Goal: Task Accomplishment & Management: Manage account settings

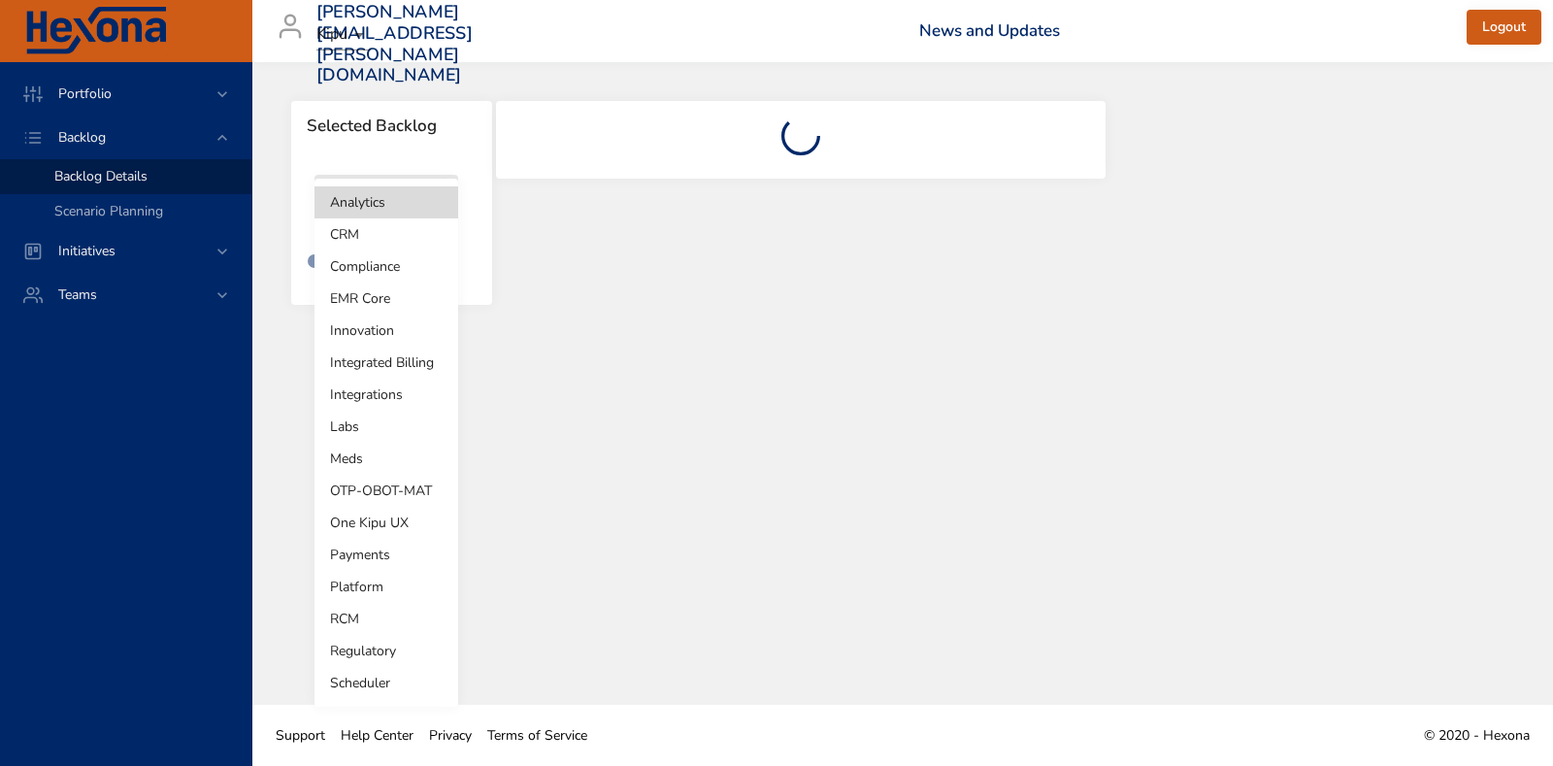
click at [407, 201] on body "Portfolio Backlog Backlog Details Scenario Planning Initiatives Teams [PERSON_N…" at bounding box center [776, 383] width 1553 height 766
click at [411, 355] on li "Integrated Billing" at bounding box center [387, 363] width 144 height 32
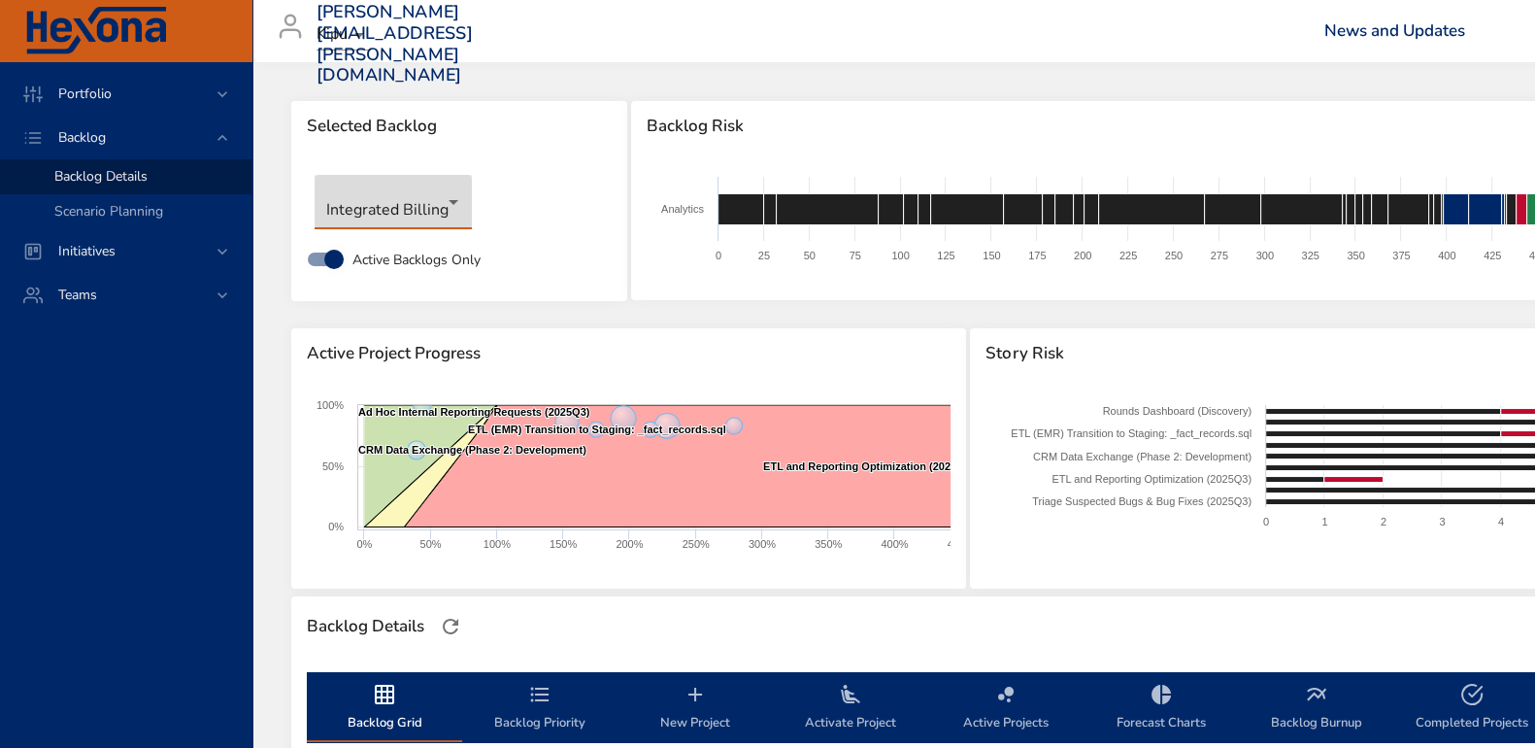
type input "**"
type input "*"
type input "**"
type input "*"
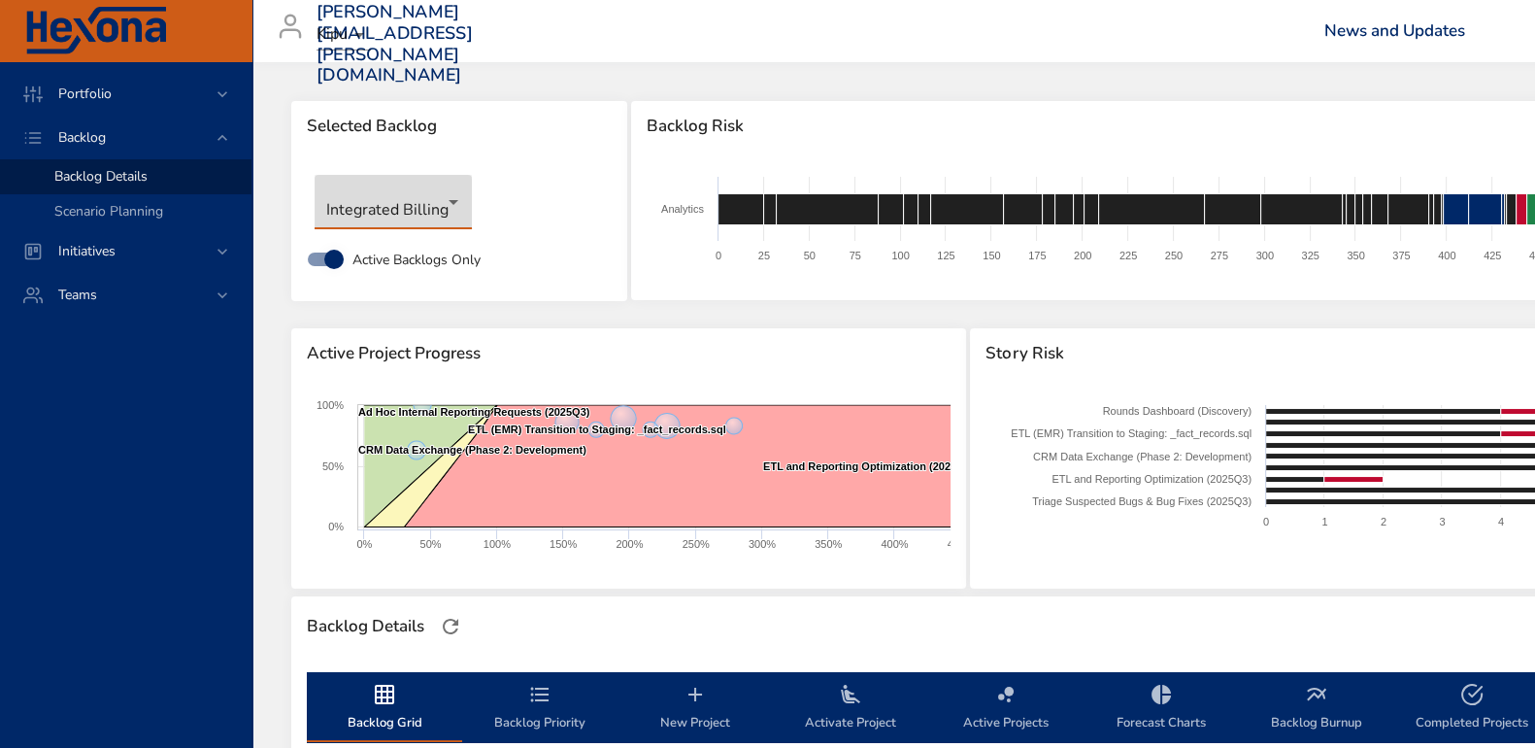
type input "*"
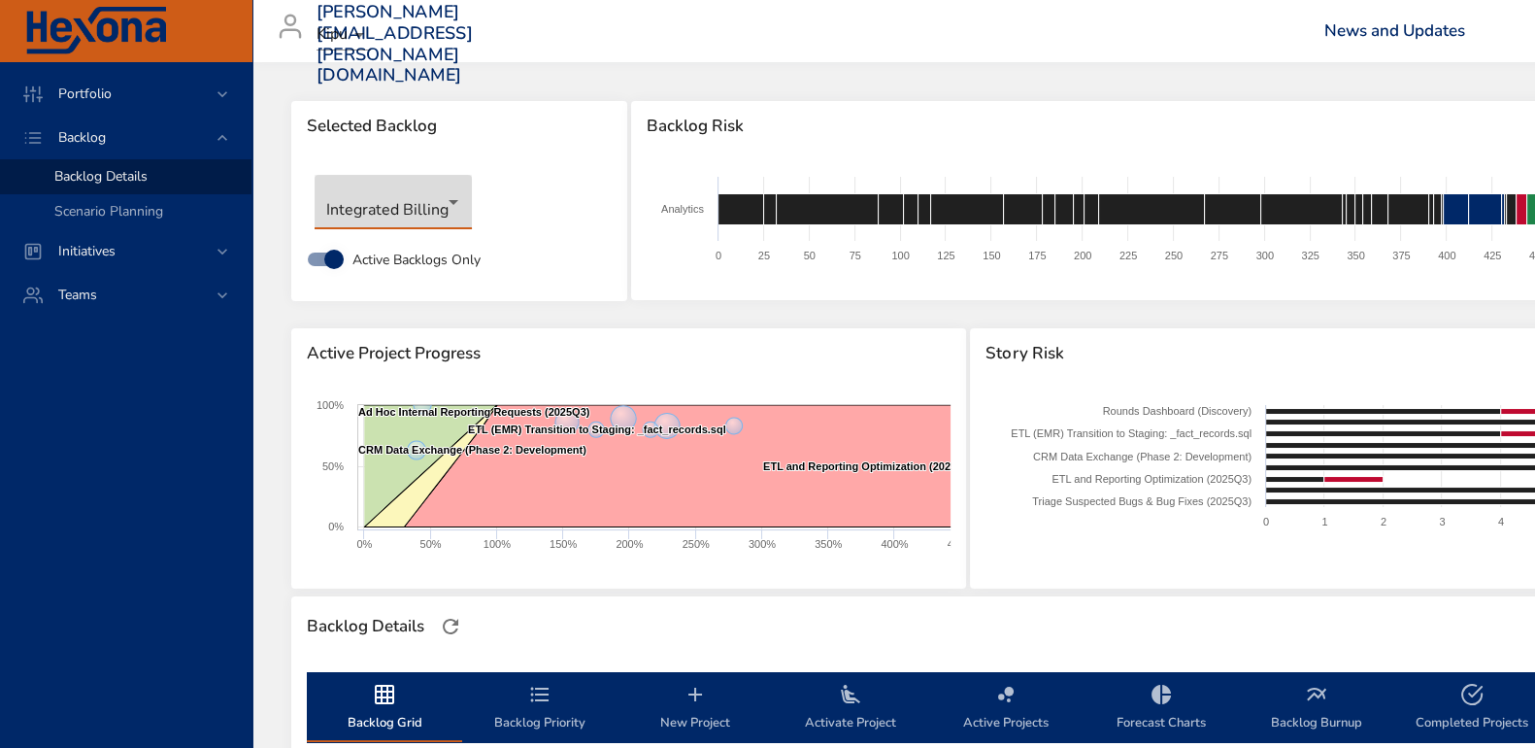
type input "*"
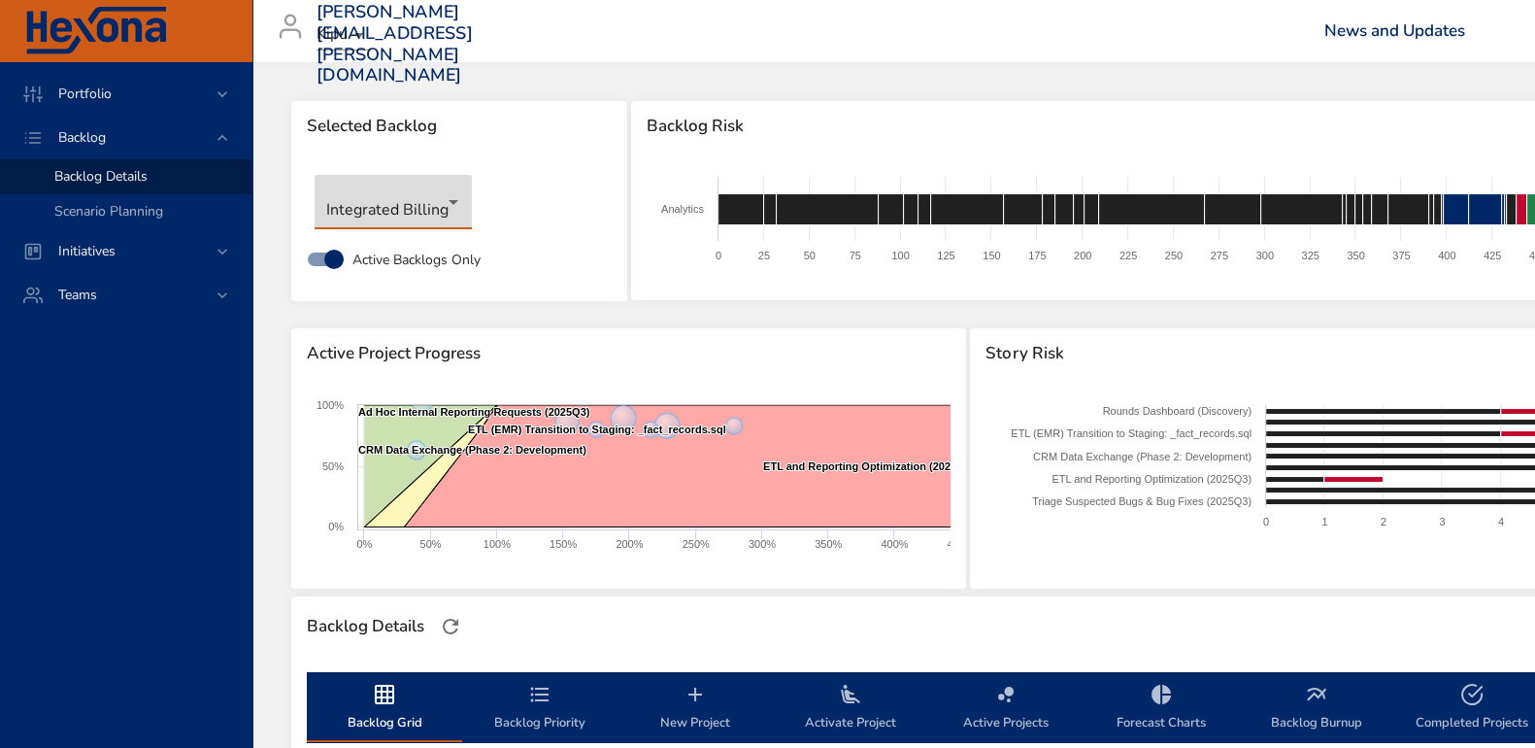
type input "*"
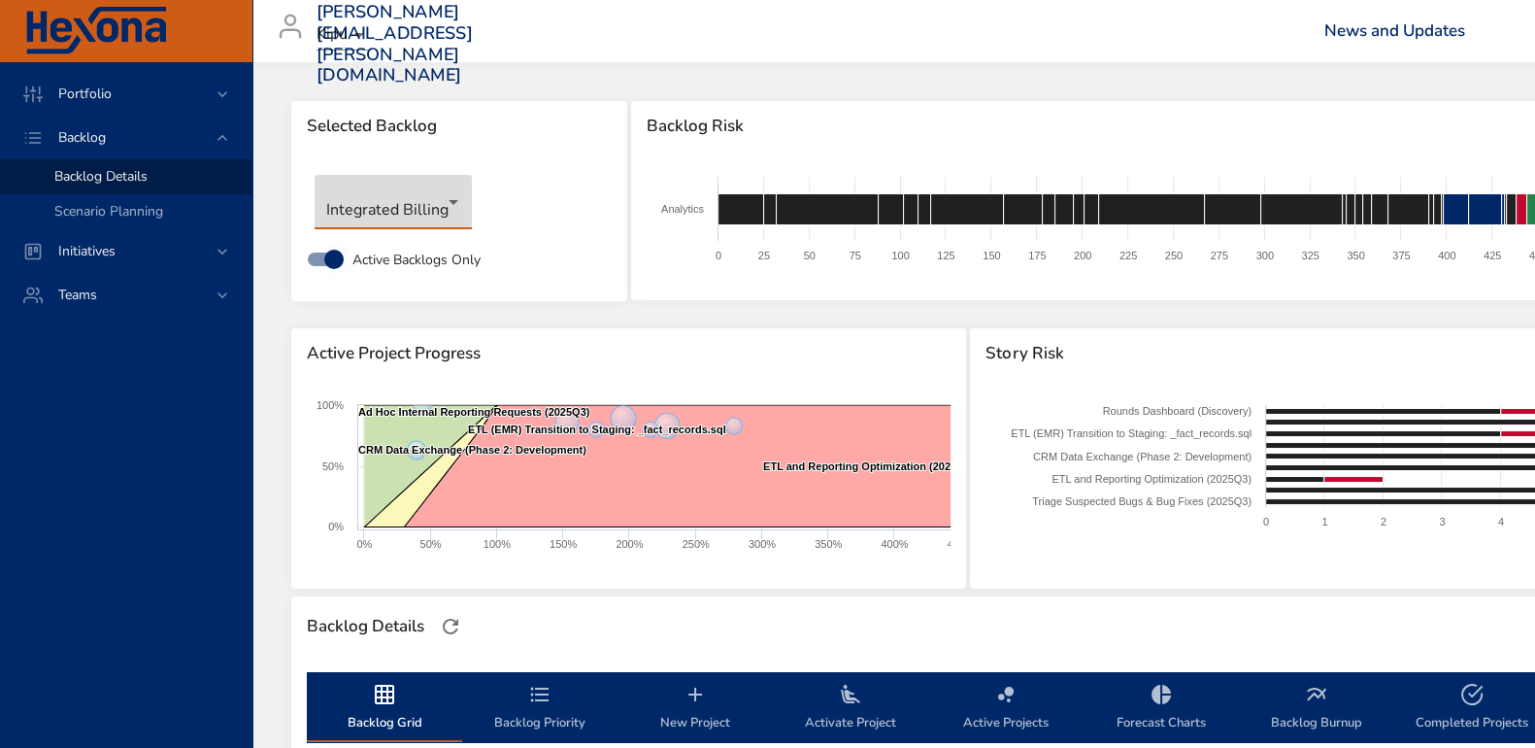
type input "*"
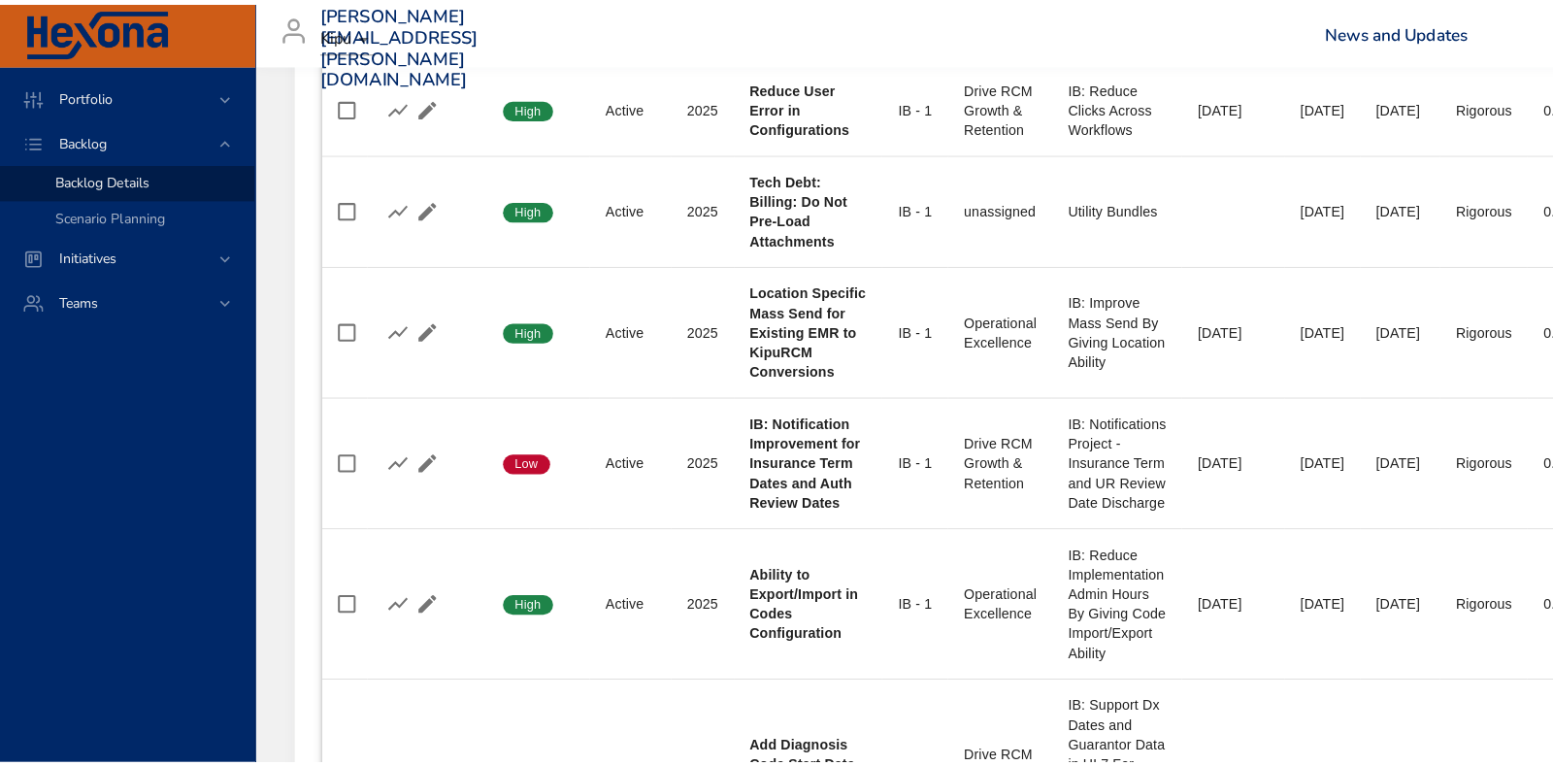
scroll to position [1456, 0]
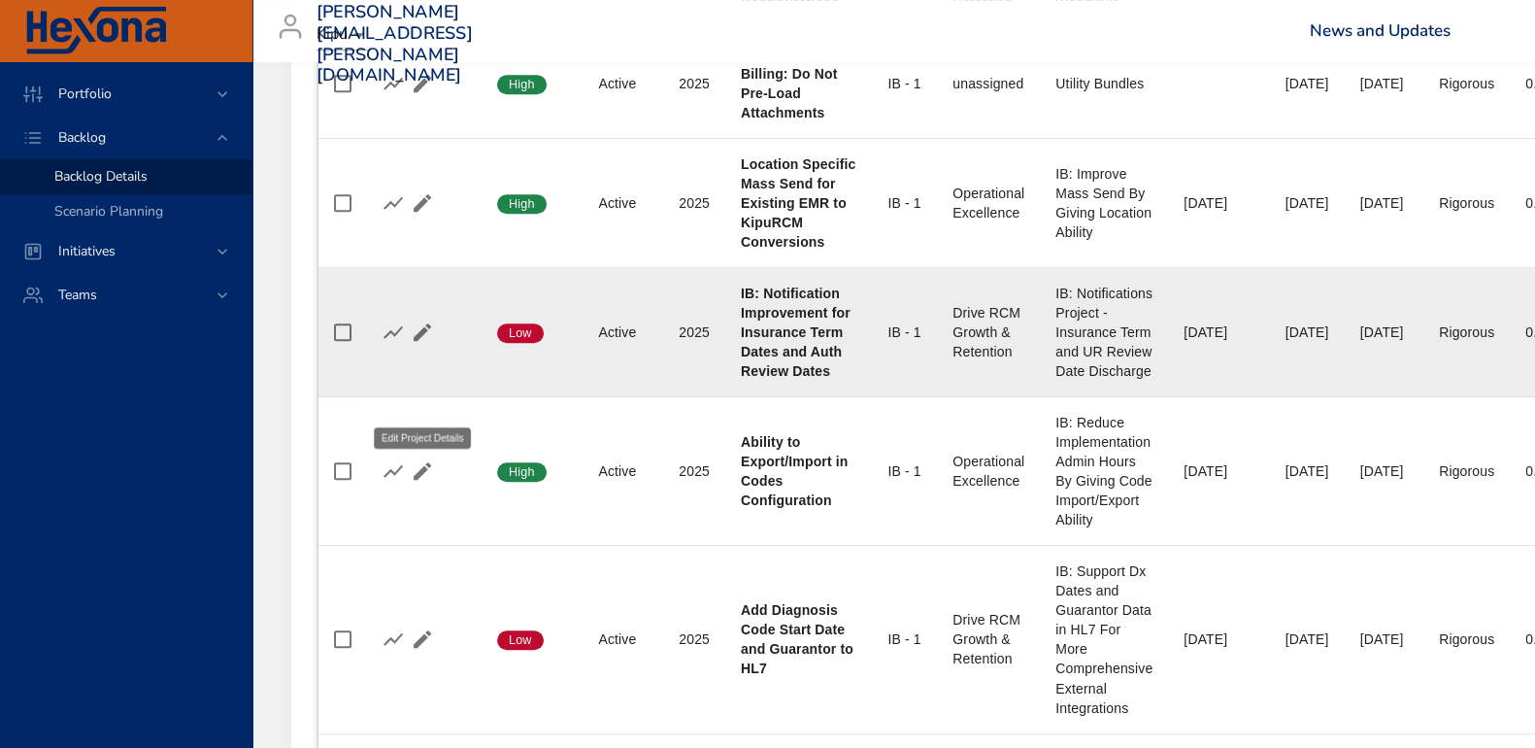
click at [424, 341] on icon "button" at bounding box center [422, 331] width 17 height 17
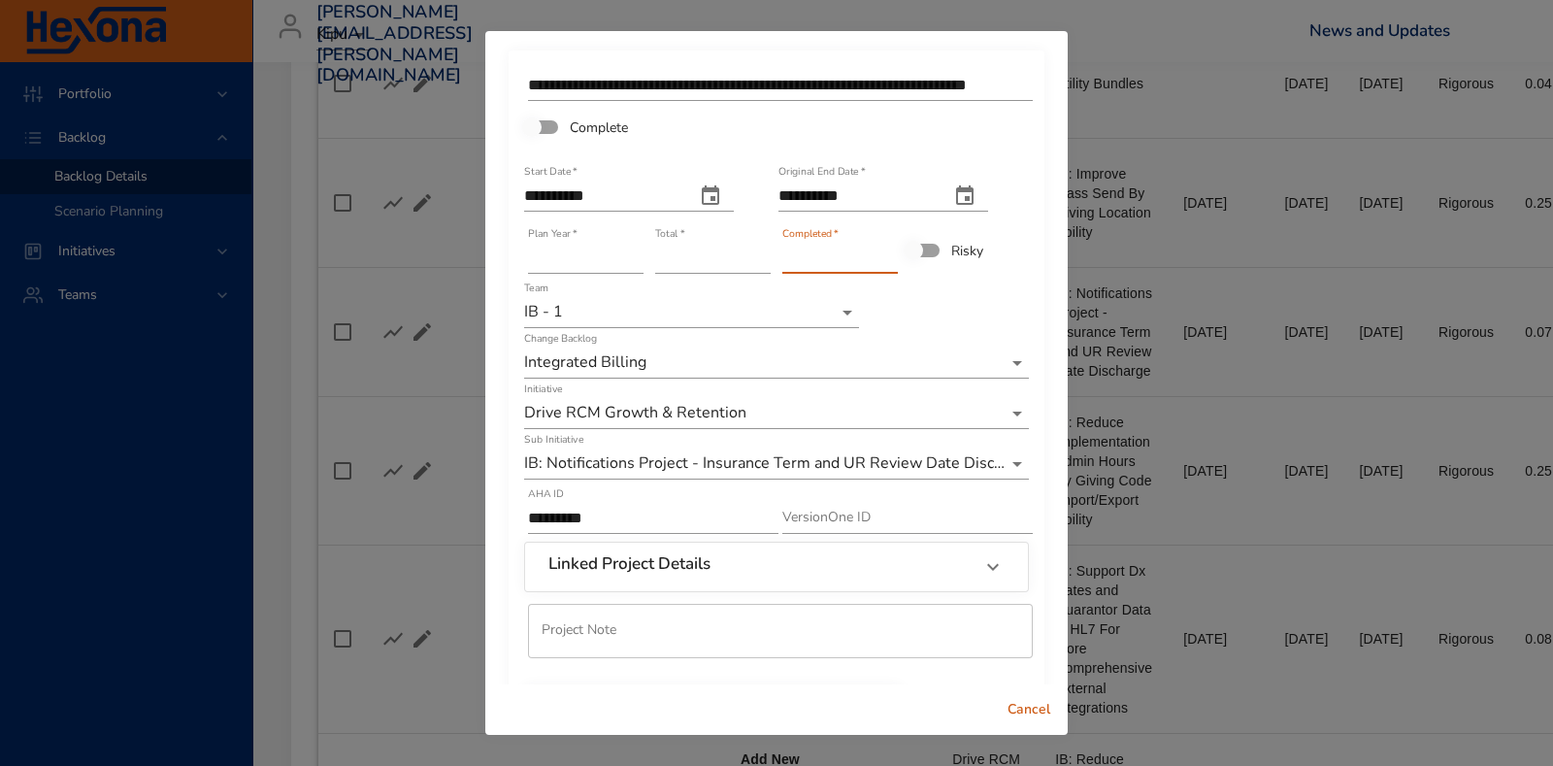
type input "*"
click at [876, 250] on input "*" at bounding box center [841, 258] width 116 height 31
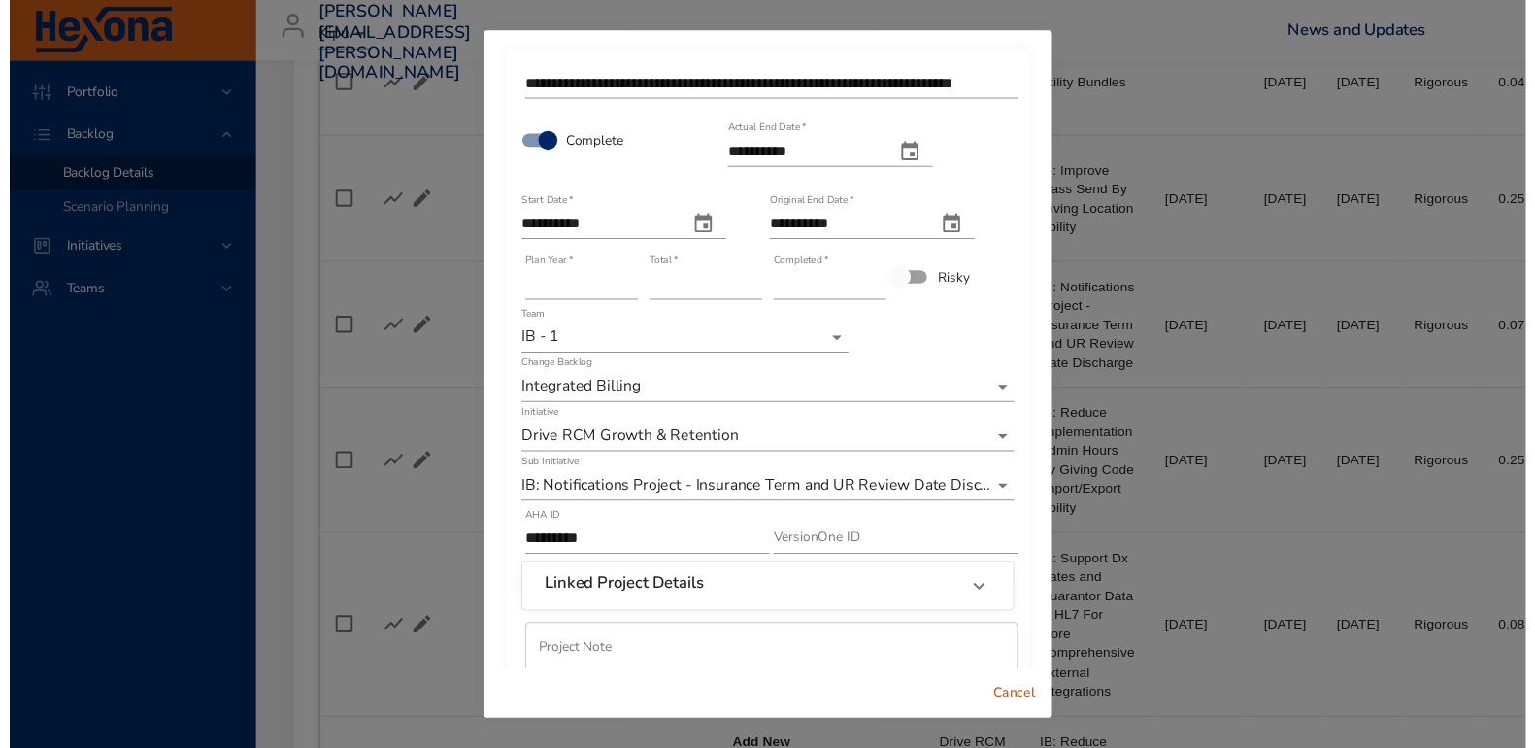
scroll to position [103, 0]
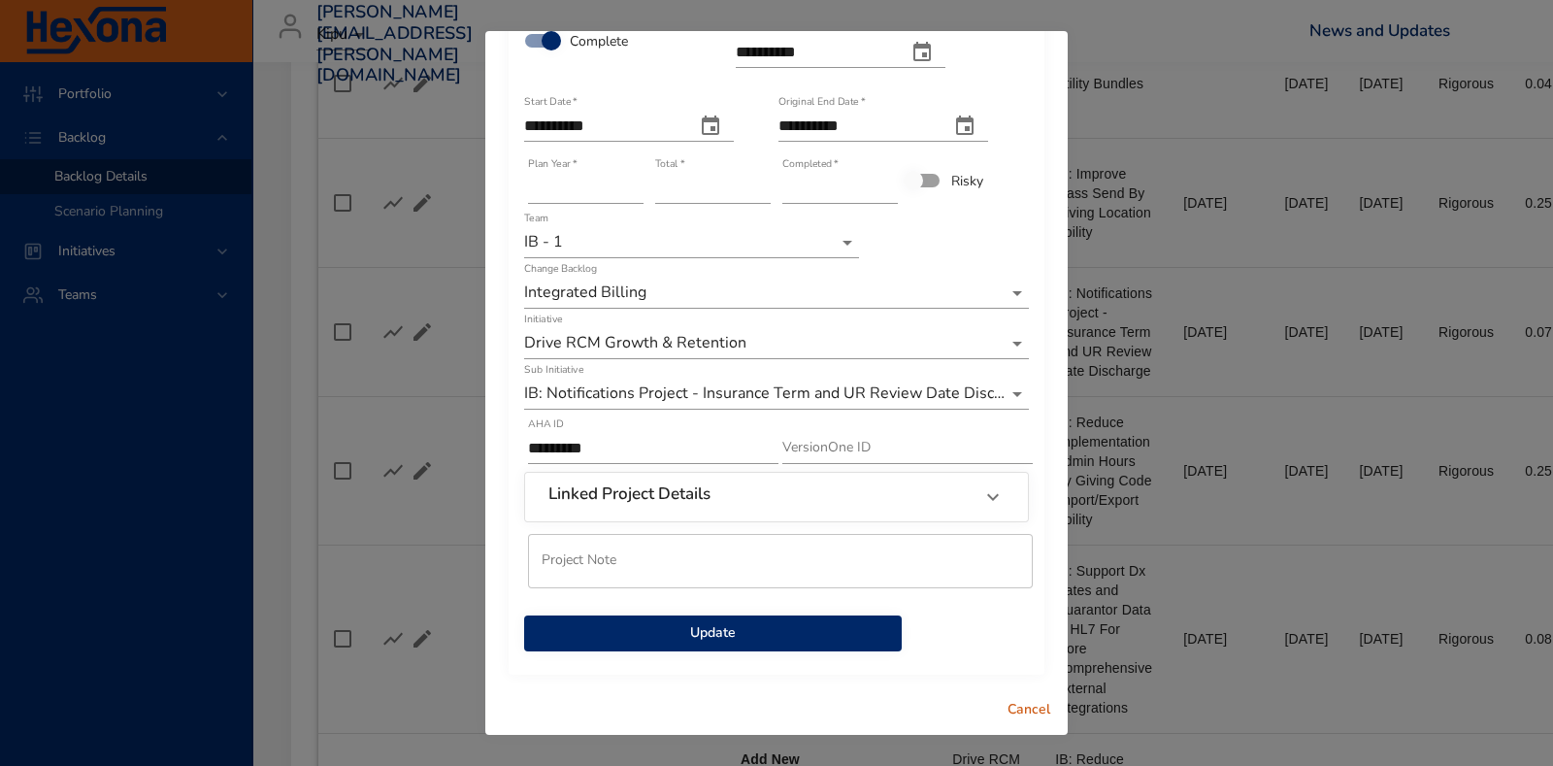
click at [766, 638] on span "Update" at bounding box center [713, 633] width 347 height 24
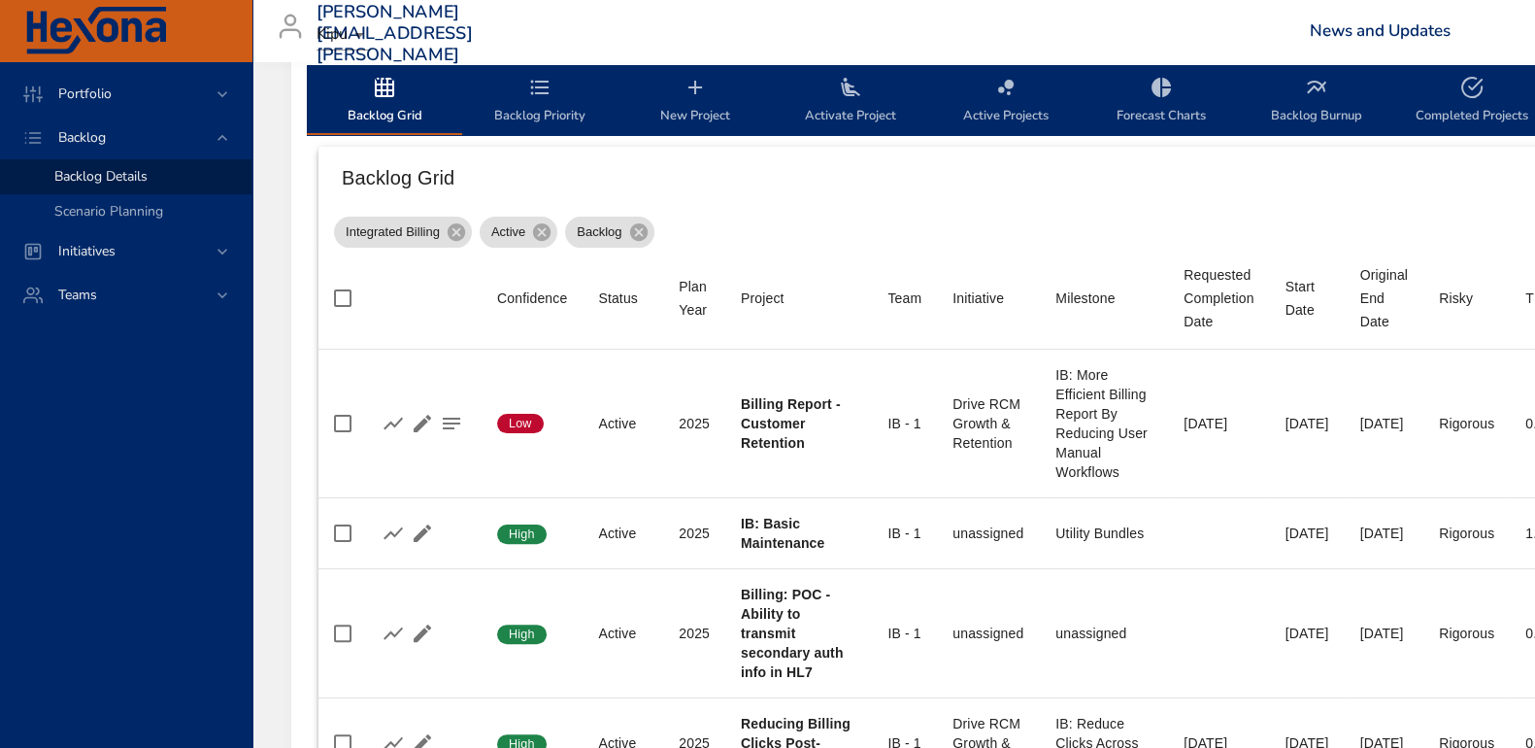
scroll to position [120, 0]
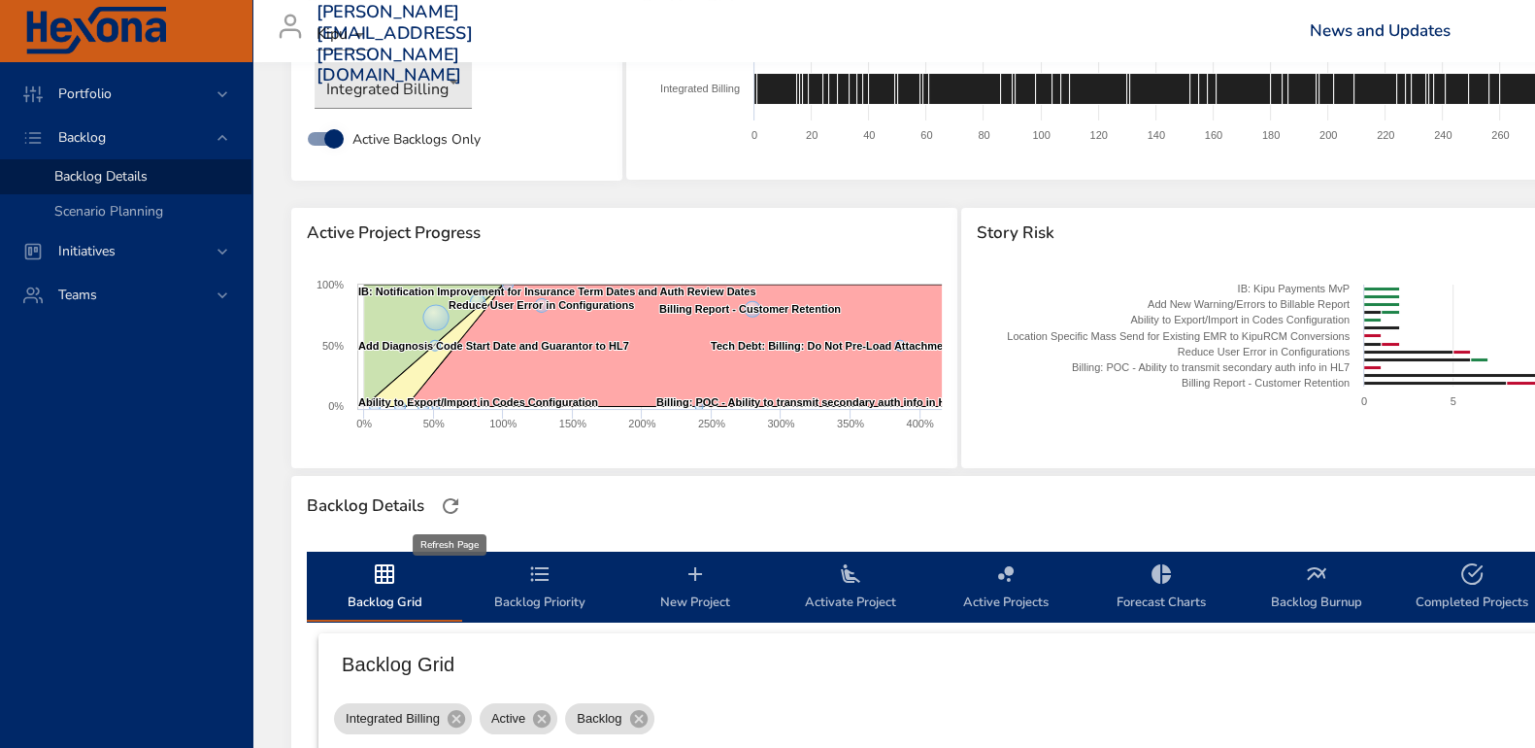
click at [463, 502] on button "button" at bounding box center [450, 505] width 29 height 29
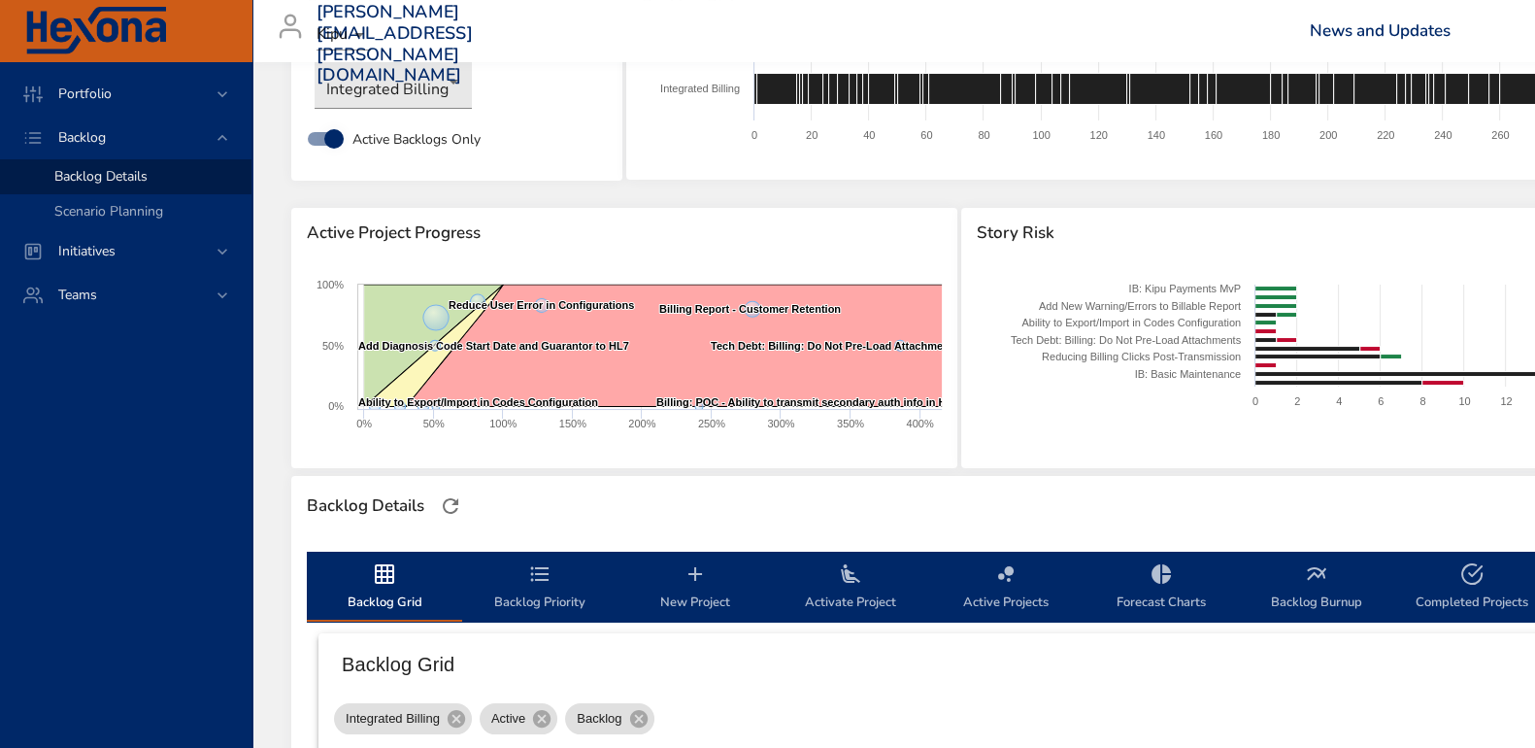
click at [1472, 588] on span "Completed Projects" at bounding box center [1472, 587] width 132 height 51
select select "***"
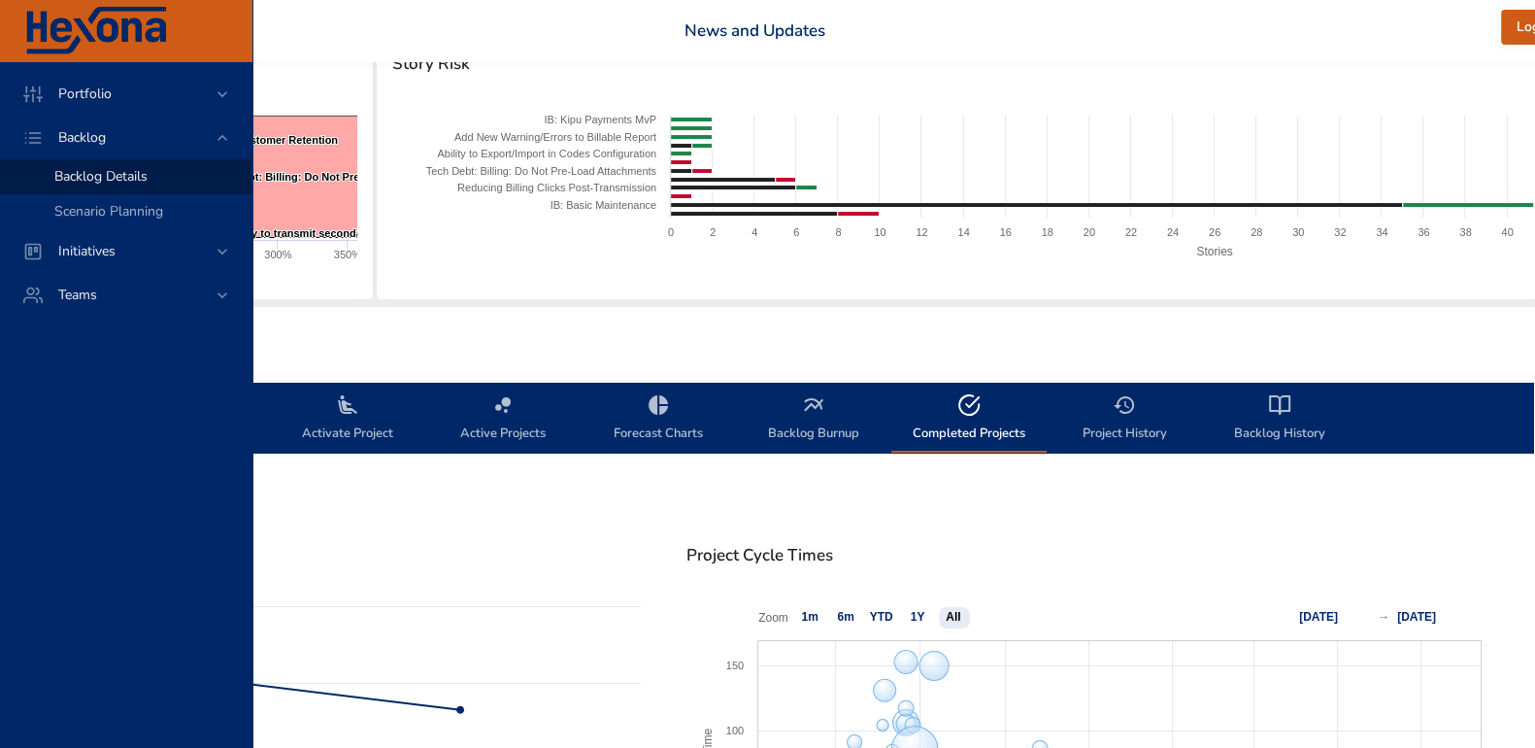
scroll to position [289, 555]
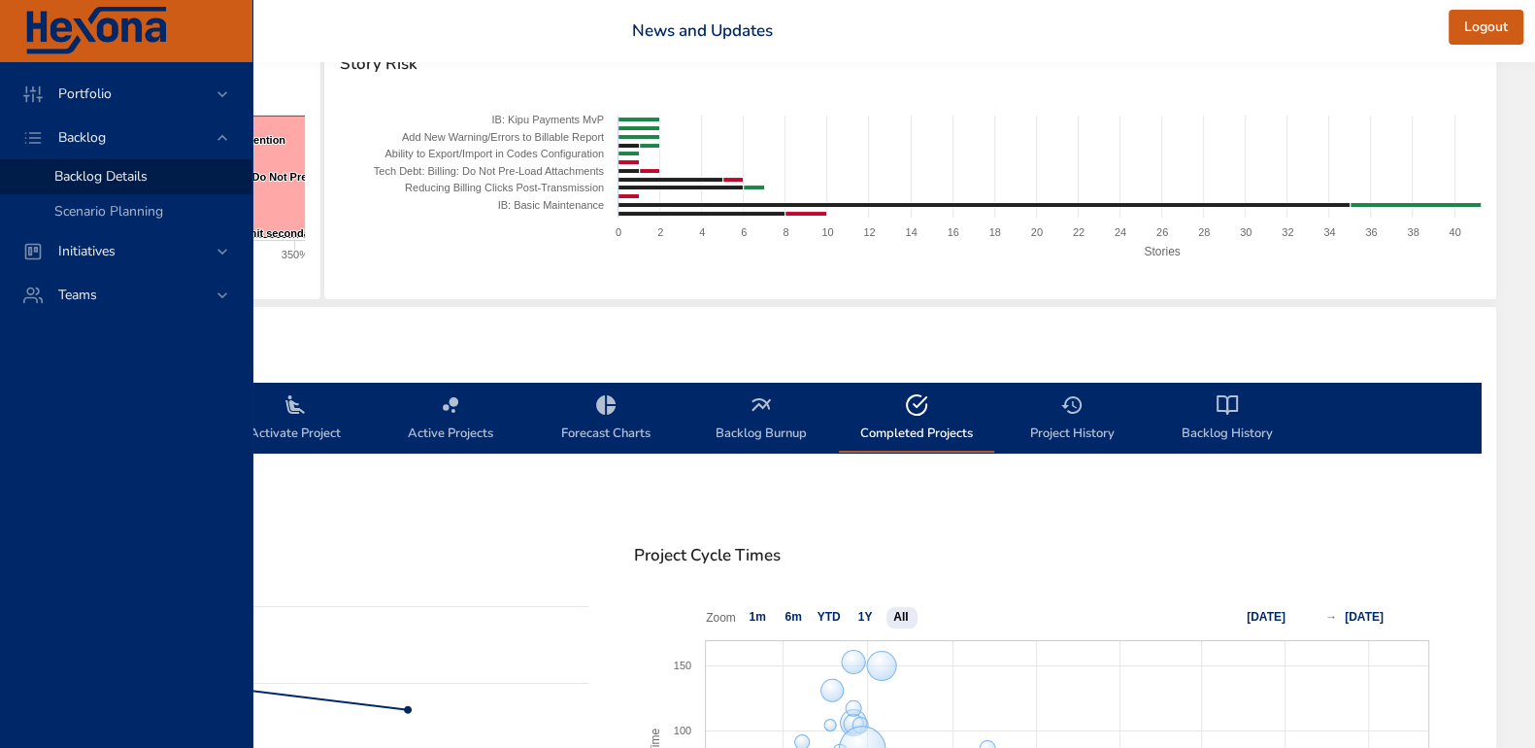
click at [1086, 424] on span "Project History" at bounding box center [1072, 418] width 132 height 51
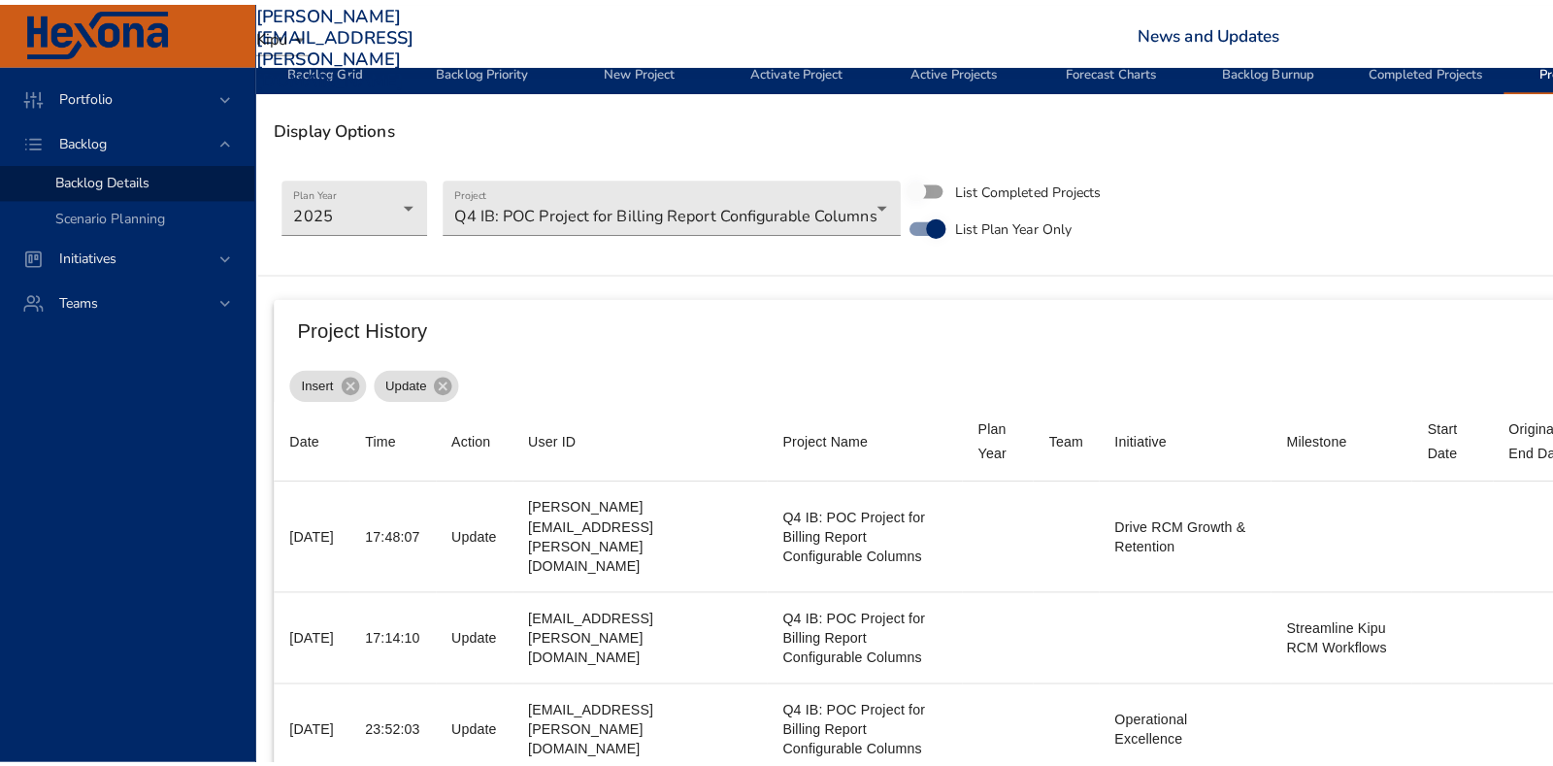
scroll to position [653, 0]
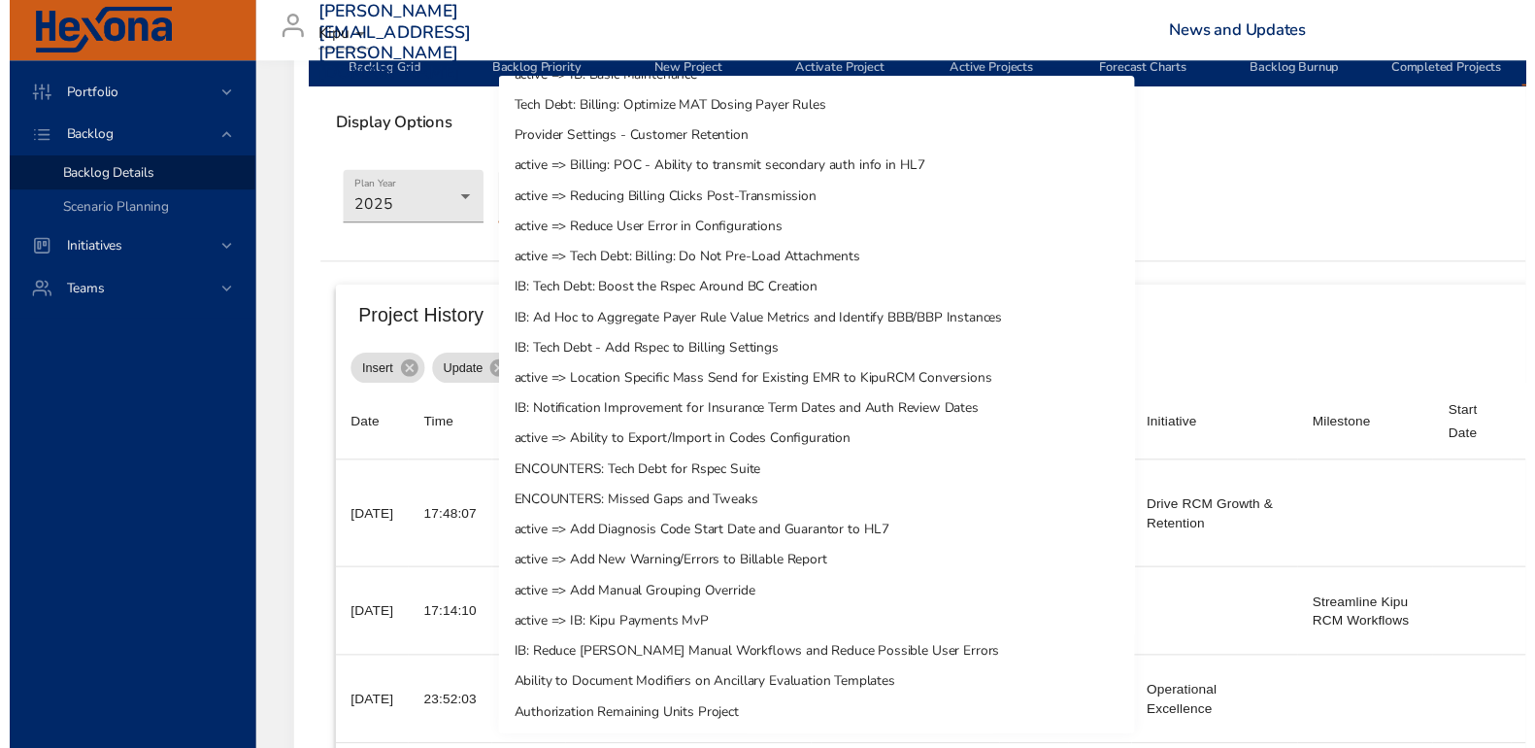
scroll to position [1646, 0]
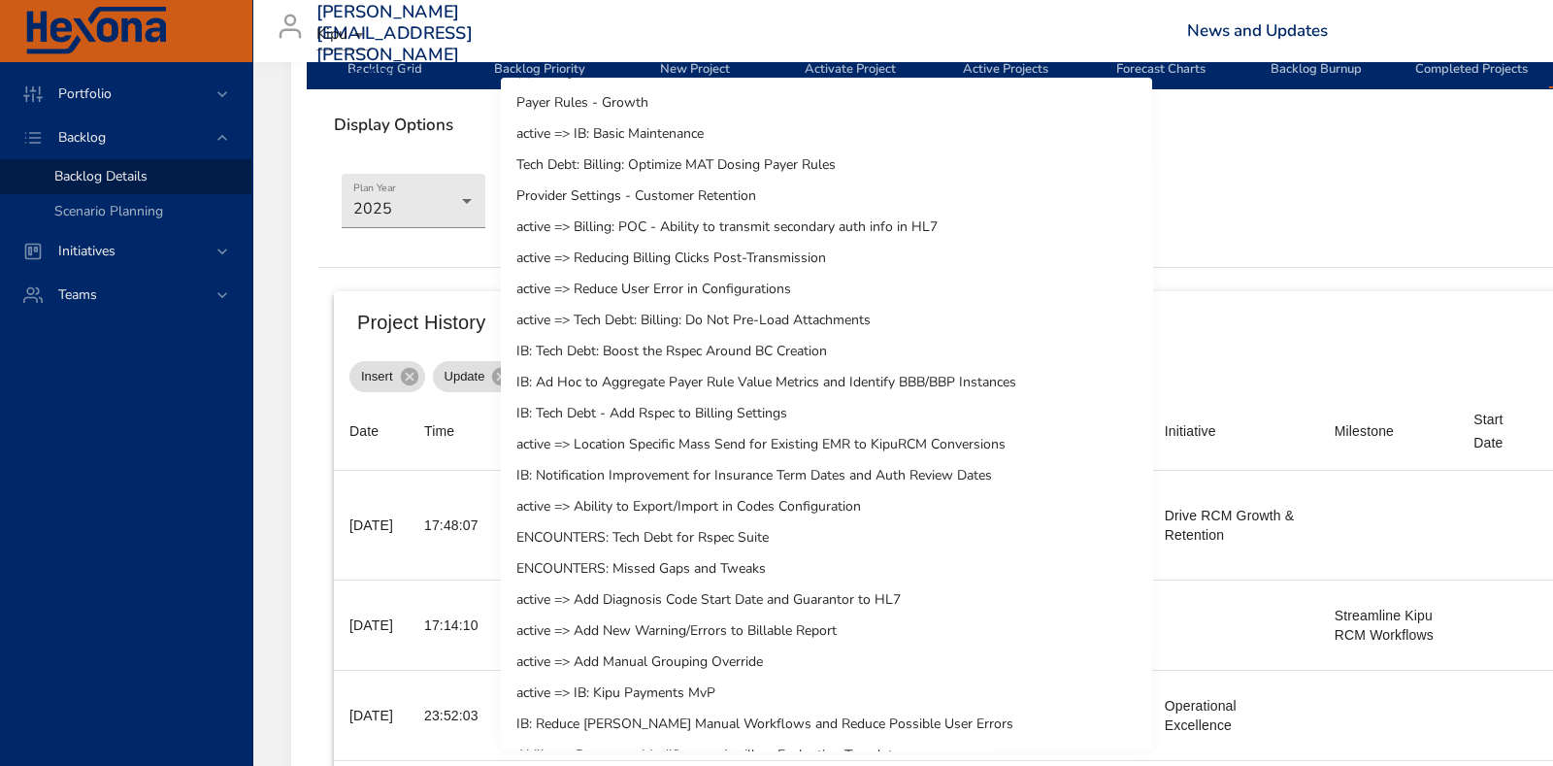
click at [899, 476] on li "IB: Notification Improvement for Insurance Term Dates and Auth Review Dates" at bounding box center [826, 475] width 651 height 31
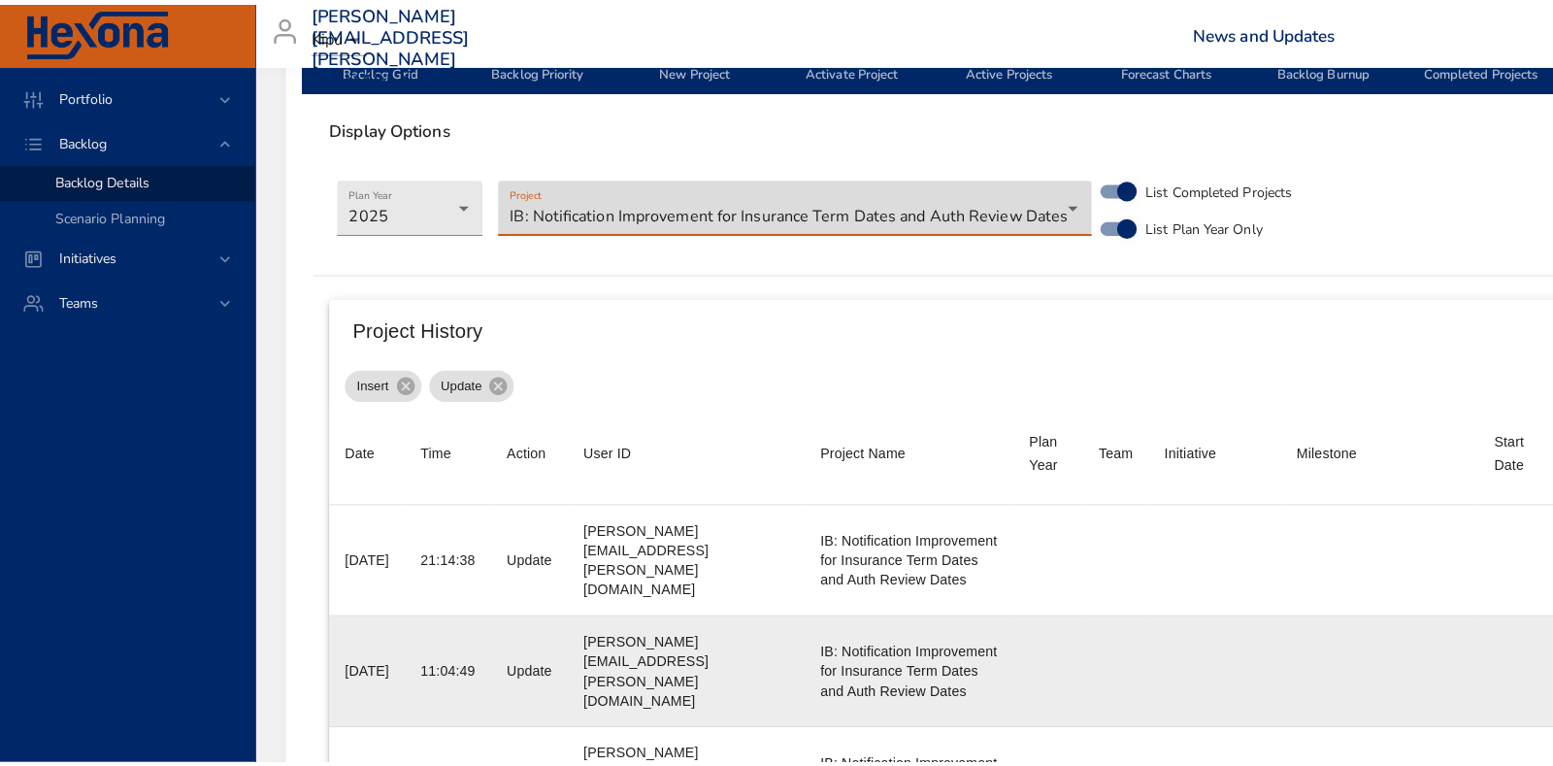
scroll to position [653, 0]
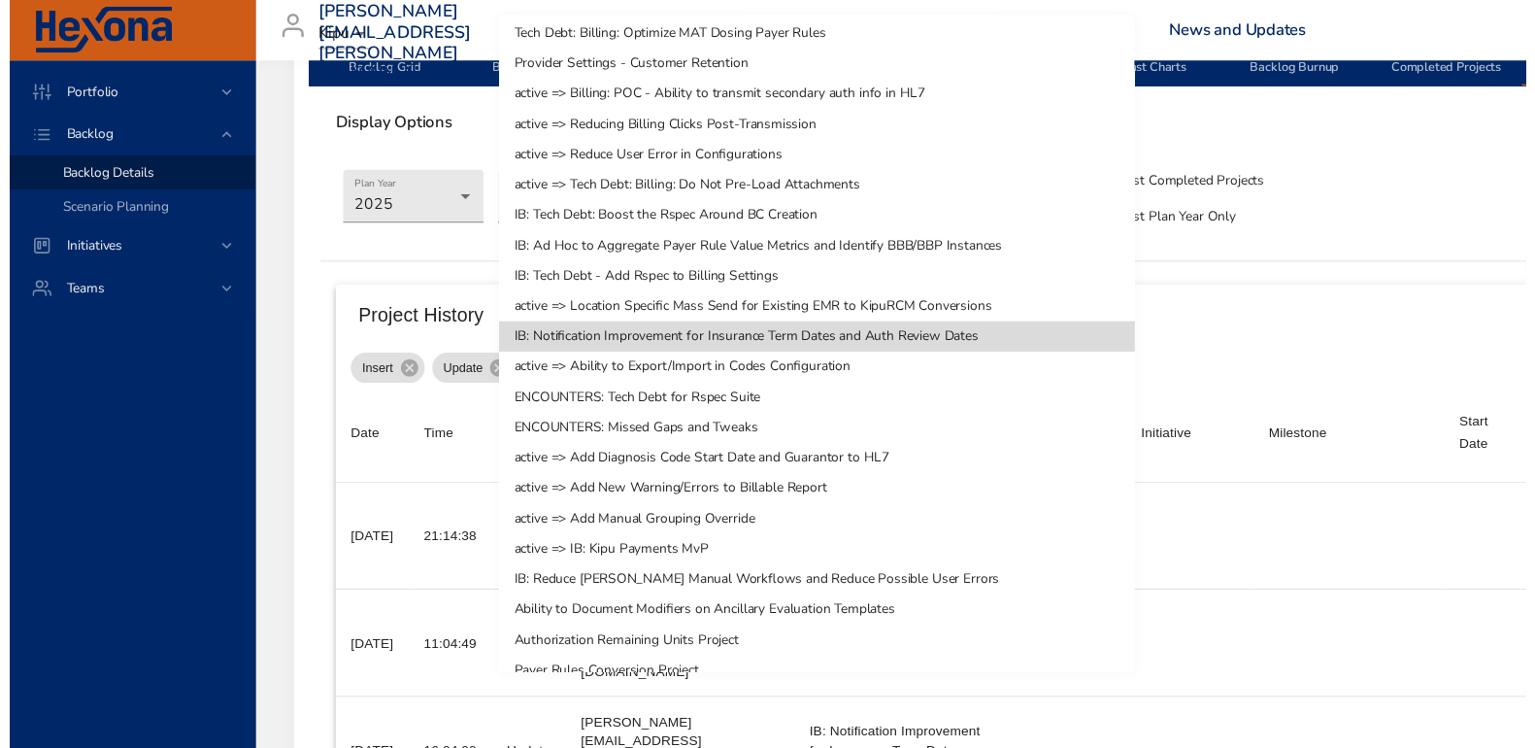
scroll to position [1593, 0]
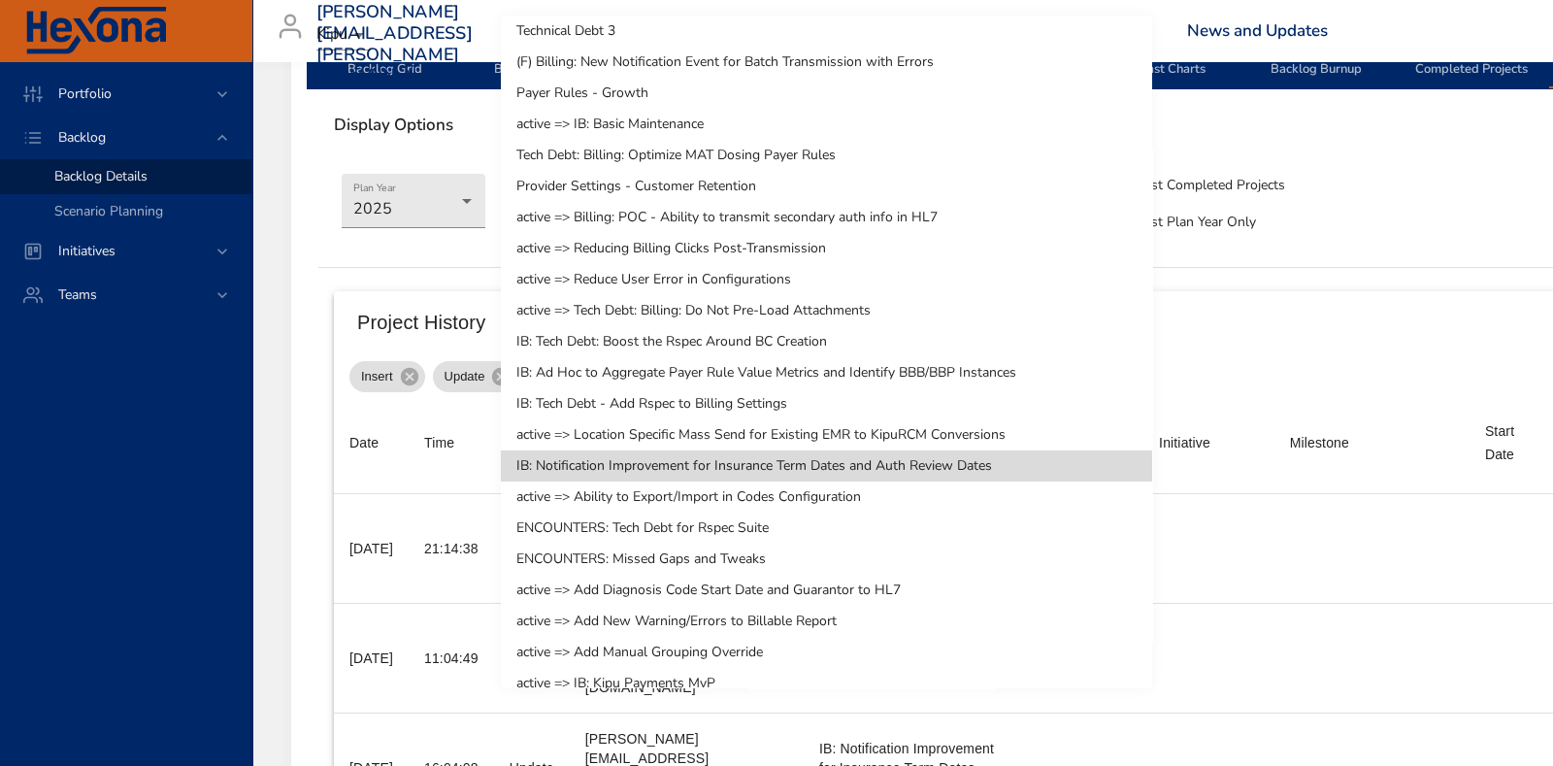
click at [820, 153] on li "Tech Debt: Billing: Optimize MAT Dosing Payer Rules" at bounding box center [826, 155] width 651 height 31
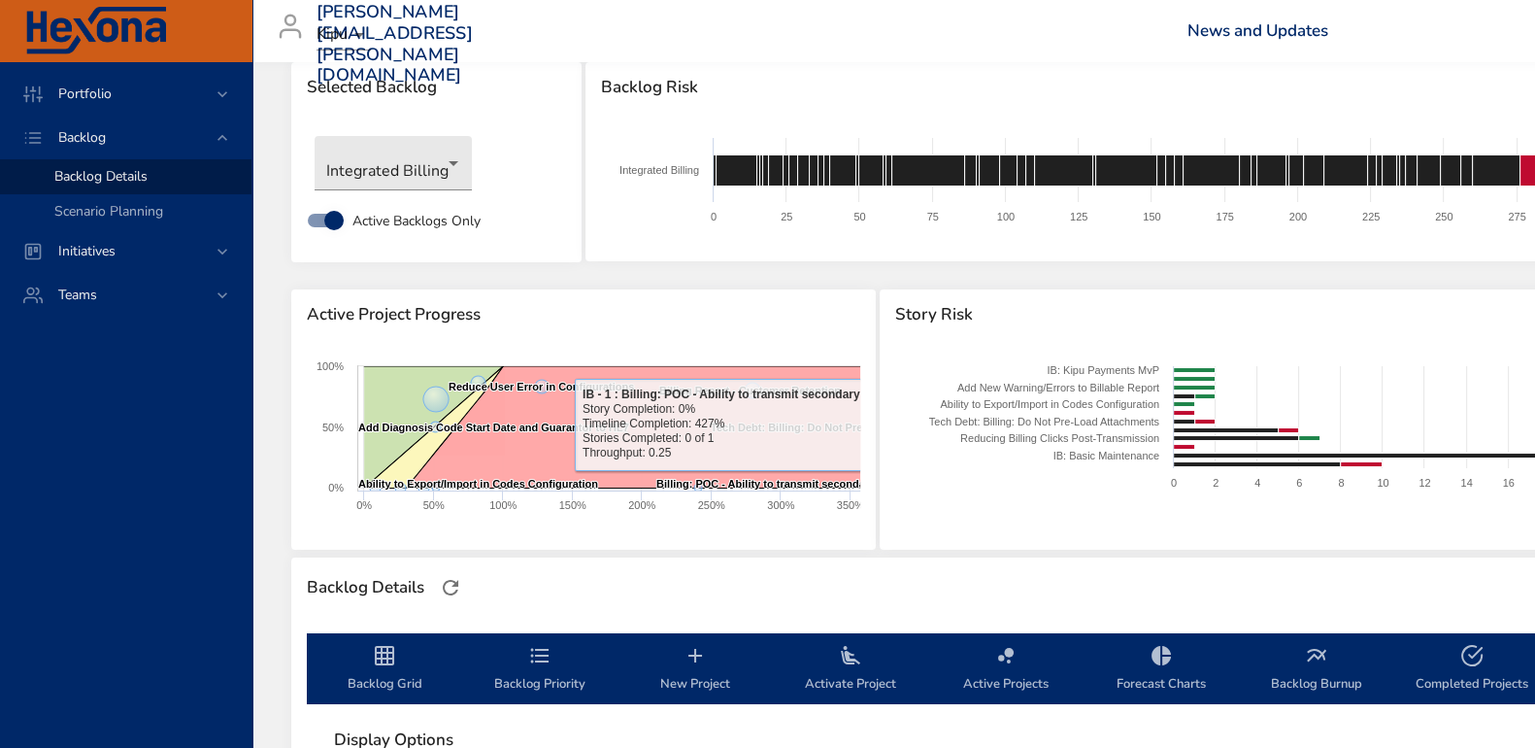
scroll to position [0, 0]
